Goal: Task Accomplishment & Management: Complete application form

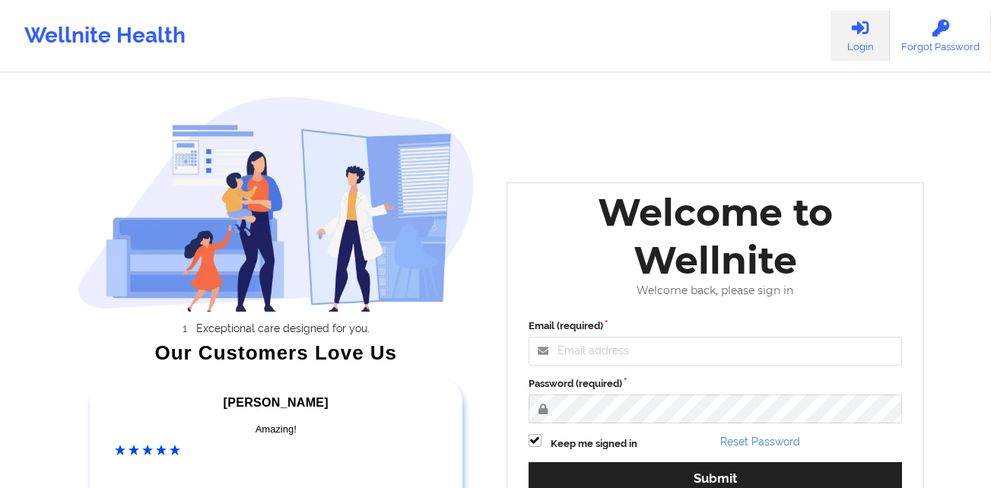
click at [694, 259] on div "Welcome to Wellnite" at bounding box center [715, 237] width 395 height 96
click at [680, 349] on input "Email (required)" at bounding box center [716, 351] width 374 height 29
type input "[PERSON_NAME][EMAIL_ADDRESS][PERSON_NAME][DOMAIN_NAME]"
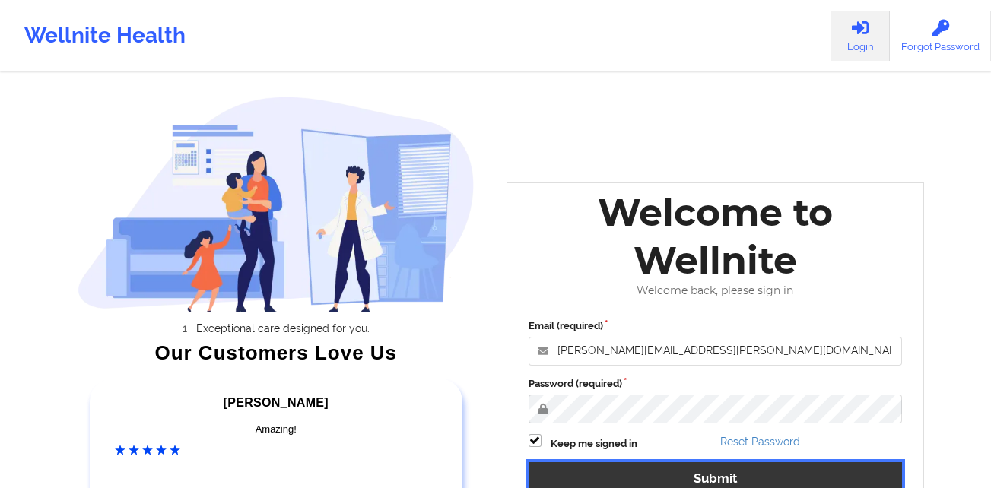
click at [703, 469] on button "Submit" at bounding box center [716, 478] width 374 height 33
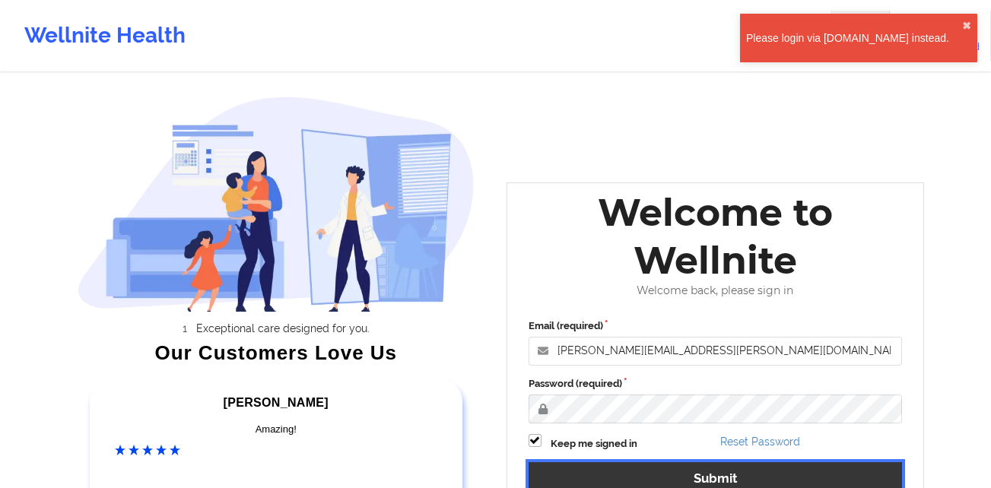
click at [673, 478] on button "Submit" at bounding box center [716, 478] width 374 height 33
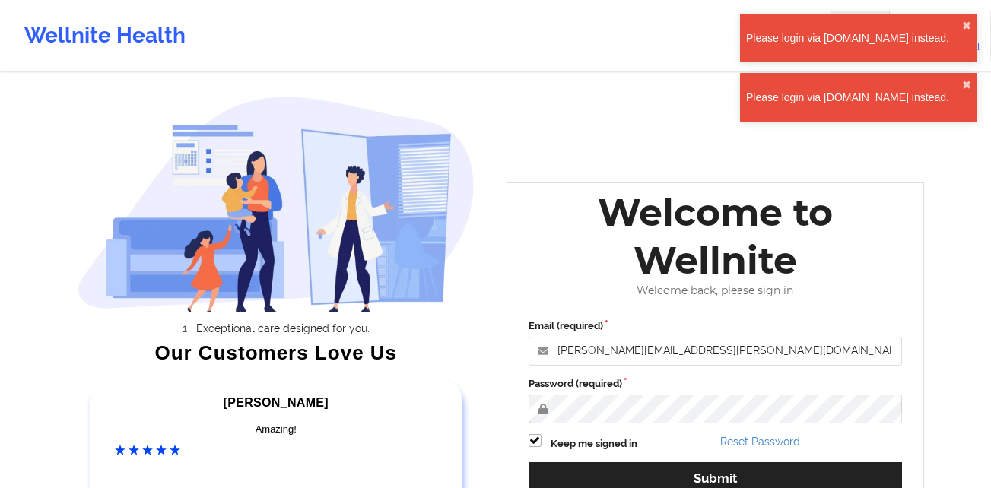
click at [887, 31] on div "Please login via [DOMAIN_NAME] instead." at bounding box center [854, 37] width 216 height 15
